Goal: Task Accomplishment & Management: Use online tool/utility

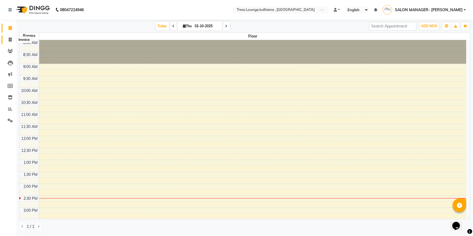
drag, startPoint x: 0, startPoint y: 0, endPoint x: 6, endPoint y: 39, distance: 39.7
click at [6, 39] on span at bounding box center [10, 40] width 10 height 6
select select "service"
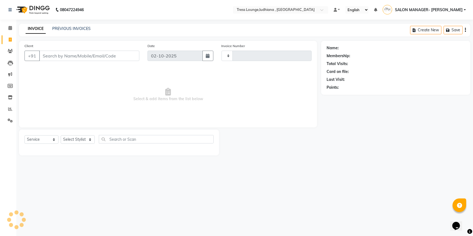
type input "0594"
select select "6306"
click at [53, 59] on input "Client" at bounding box center [89, 56] width 100 height 10
type input "9914555516"
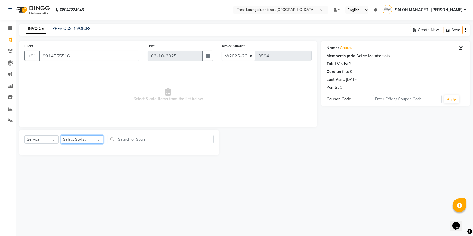
click at [90, 140] on select "Select Stylist DEEPAK JUGNOO [PERSON_NAME] KUNAL [PERSON_NAME] [PERSON_NAME] SA…" at bounding box center [82, 139] width 43 height 8
select select "92857"
click at [61, 135] on select "Select Stylist DEEPAK JUGNOO [PERSON_NAME] KUNAL [PERSON_NAME] [PERSON_NAME] SA…" at bounding box center [82, 139] width 43 height 8
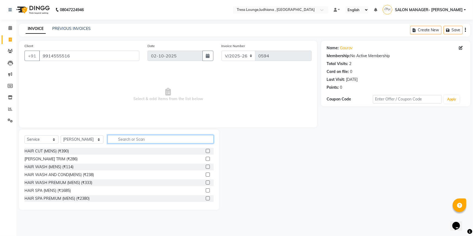
click at [201, 141] on input "text" at bounding box center [160, 139] width 106 height 8
click at [206, 150] on label at bounding box center [208, 151] width 4 height 4
click at [206, 150] on input "checkbox" at bounding box center [208, 151] width 4 height 4
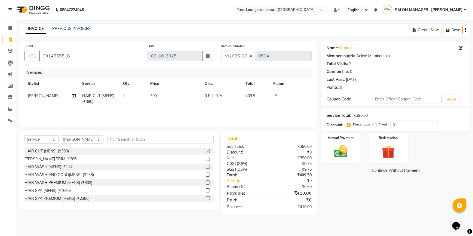
checkbox input "false"
click at [341, 152] on img at bounding box center [341, 151] width 22 height 16
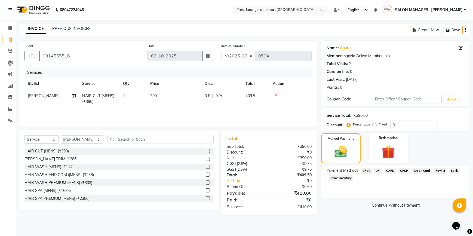
click at [403, 171] on span "CASH" at bounding box center [404, 171] width 12 height 6
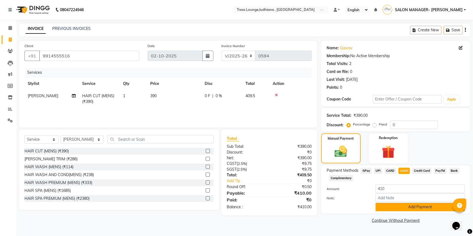
click at [401, 210] on button "Add Payment" at bounding box center [420, 207] width 89 height 8
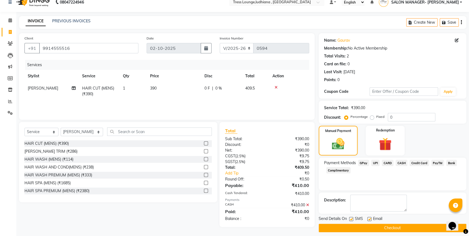
scroll to position [12, 0]
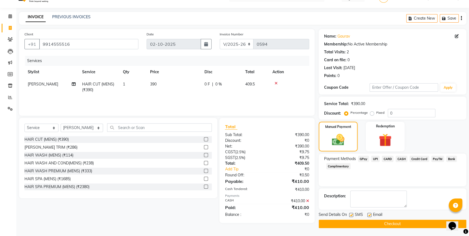
click at [351, 215] on label at bounding box center [351, 215] width 4 height 4
click at [351, 215] on input "checkbox" at bounding box center [351, 215] width 4 height 4
checkbox input "false"
click at [370, 215] on label at bounding box center [370, 215] width 4 height 4
click at [370, 215] on input "checkbox" at bounding box center [370, 215] width 4 height 4
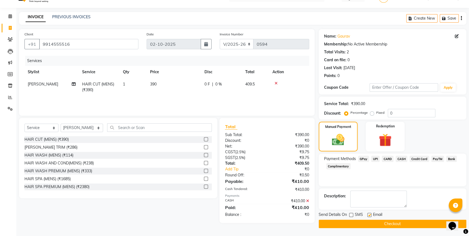
checkbox input "false"
click at [377, 223] on button "Checkout" at bounding box center [393, 224] width 148 height 8
